Goal: Task Accomplishment & Management: Use online tool/utility

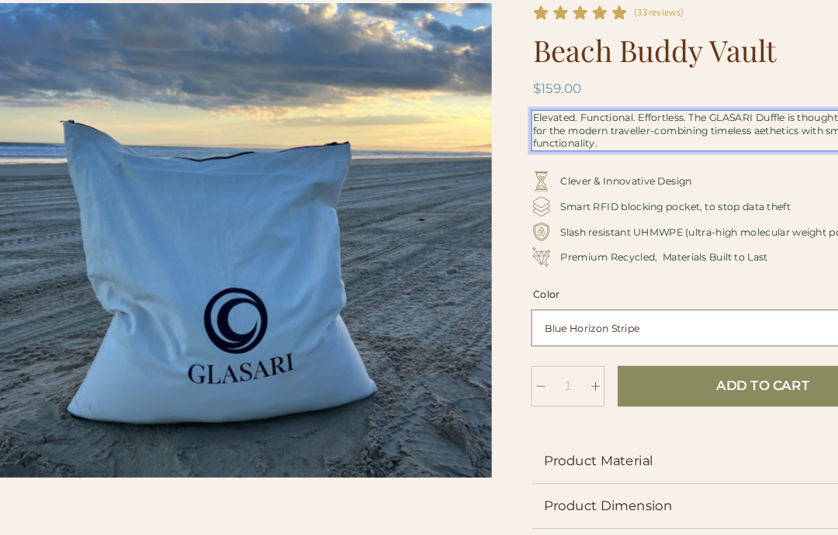
click at [586, 129] on p "Elevated. Functional. Effortless. The GLASARI Duffle is thoughtfully designed f…" at bounding box center [681, 121] width 355 height 36
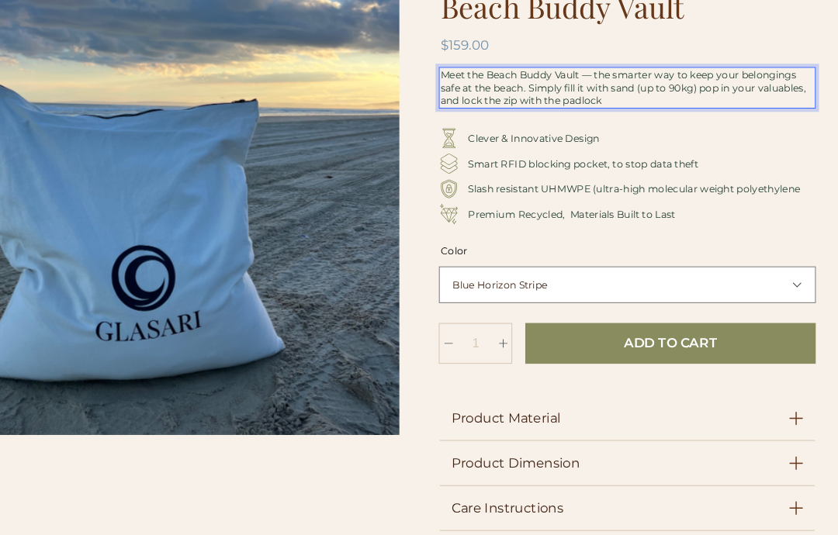
click at [466, 89] on p "Meet the Beach Buddy Vault — the smarter way to keep your belongings safe at th…" at bounding box center [589, 78] width 355 height 36
click at [638, 94] on p "Meet the Beach Buddy Vault — the smarter way to keep your belongings safe at th…" at bounding box center [589, 78] width 355 height 36
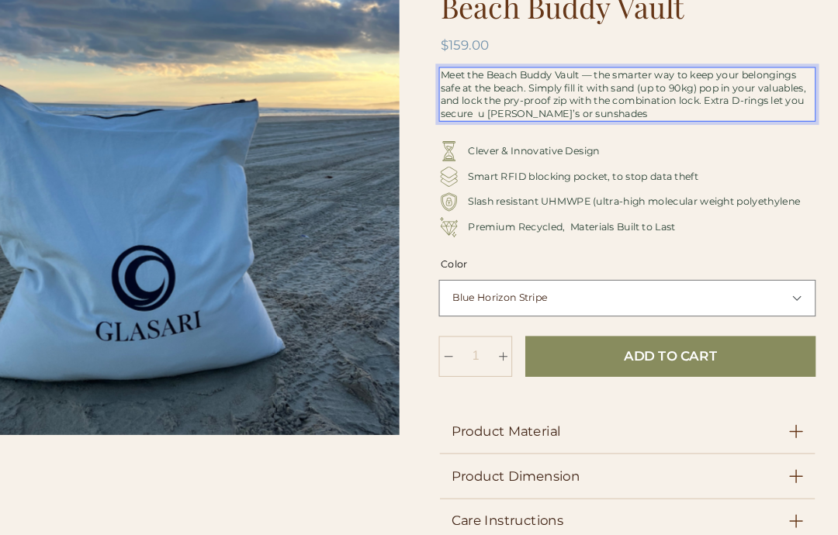
click at [480, 102] on p "Meet the Beach Buddy Vault — the smarter way to keep your belongings safe at th…" at bounding box center [589, 84] width 355 height 48
click at [573, 106] on p "Meet the Beach Buddy Vault — the smarter way to keep your belongings safe at th…" at bounding box center [589, 84] width 355 height 48
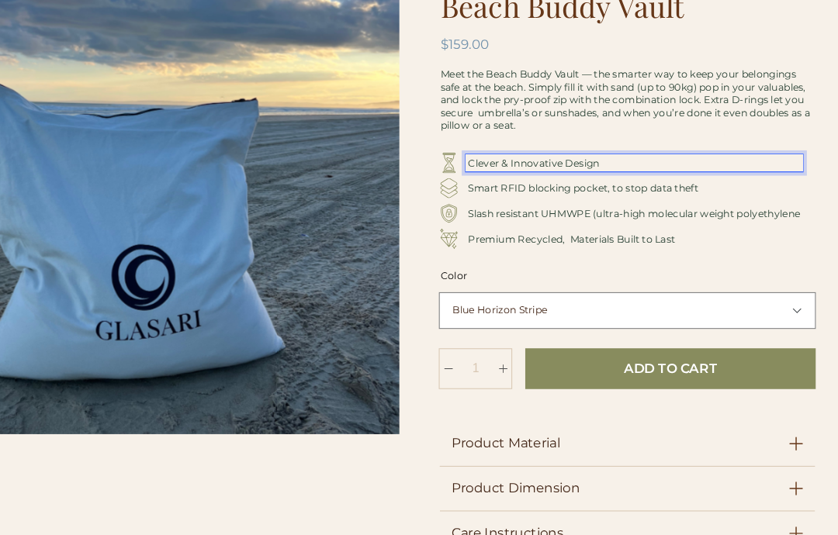
click at [580, 147] on p "Clever & Innovative Design" at bounding box center [596, 150] width 316 height 12
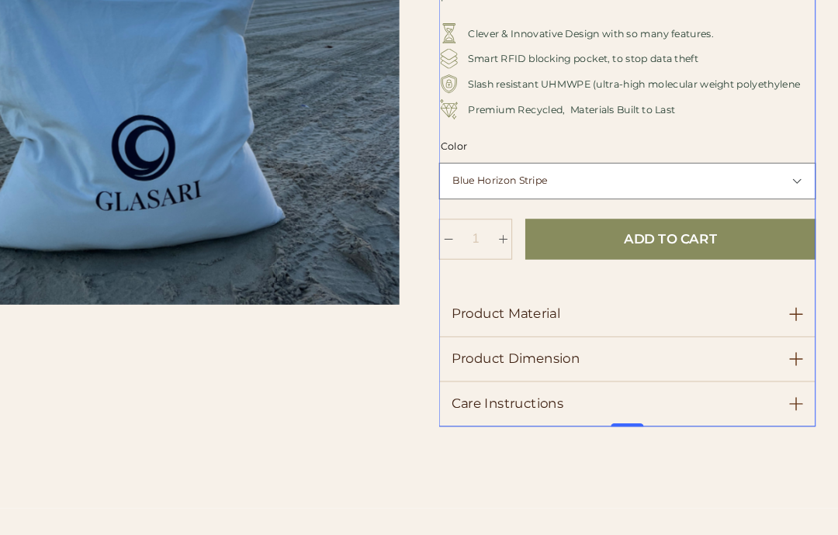
scroll to position [171, 0]
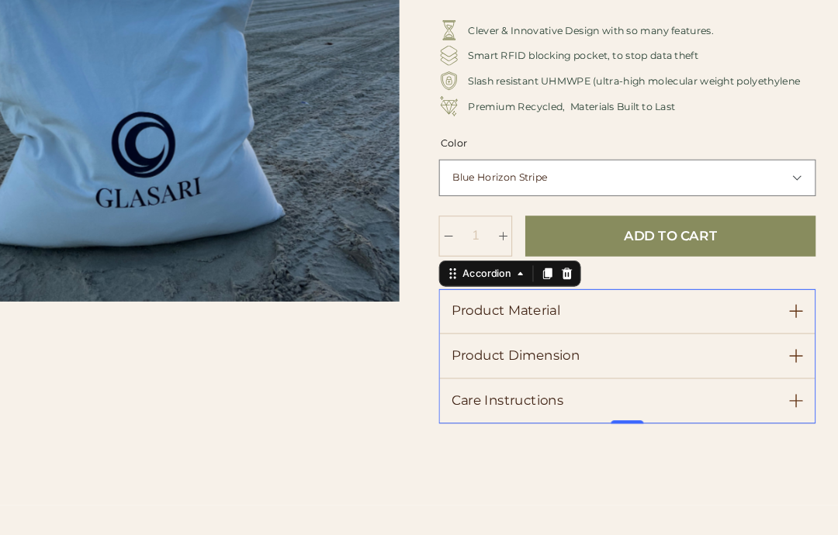
click at [750, 292] on icon at bounding box center [750, 292] width 13 height 13
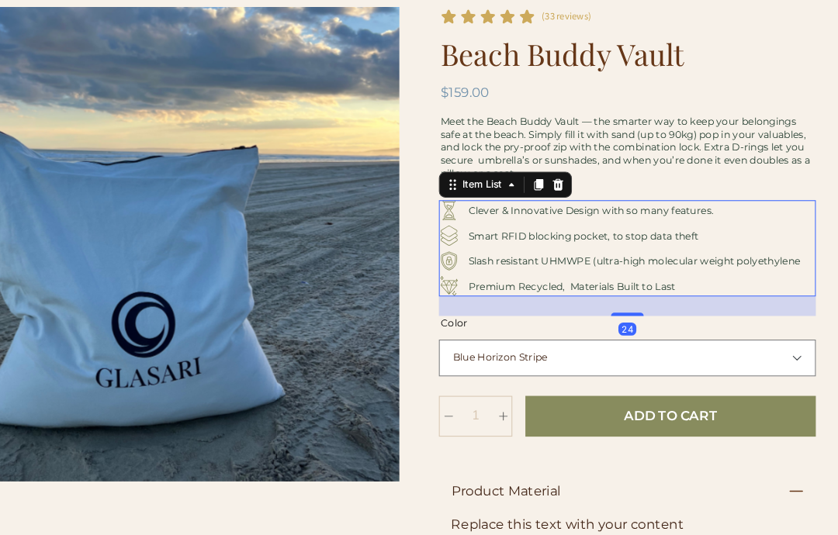
scroll to position [0, 0]
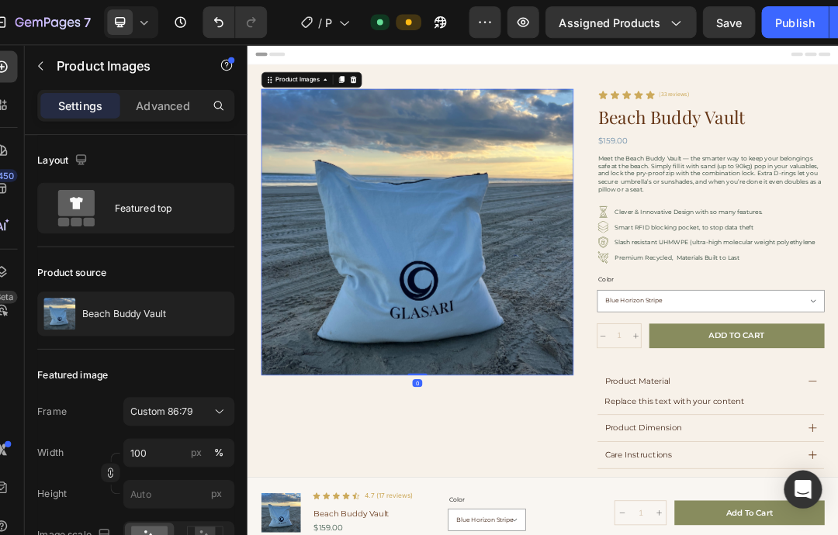
click at [708, 33] on button "Save" at bounding box center [731, 21] width 51 height 31
